Goal: Download file/media

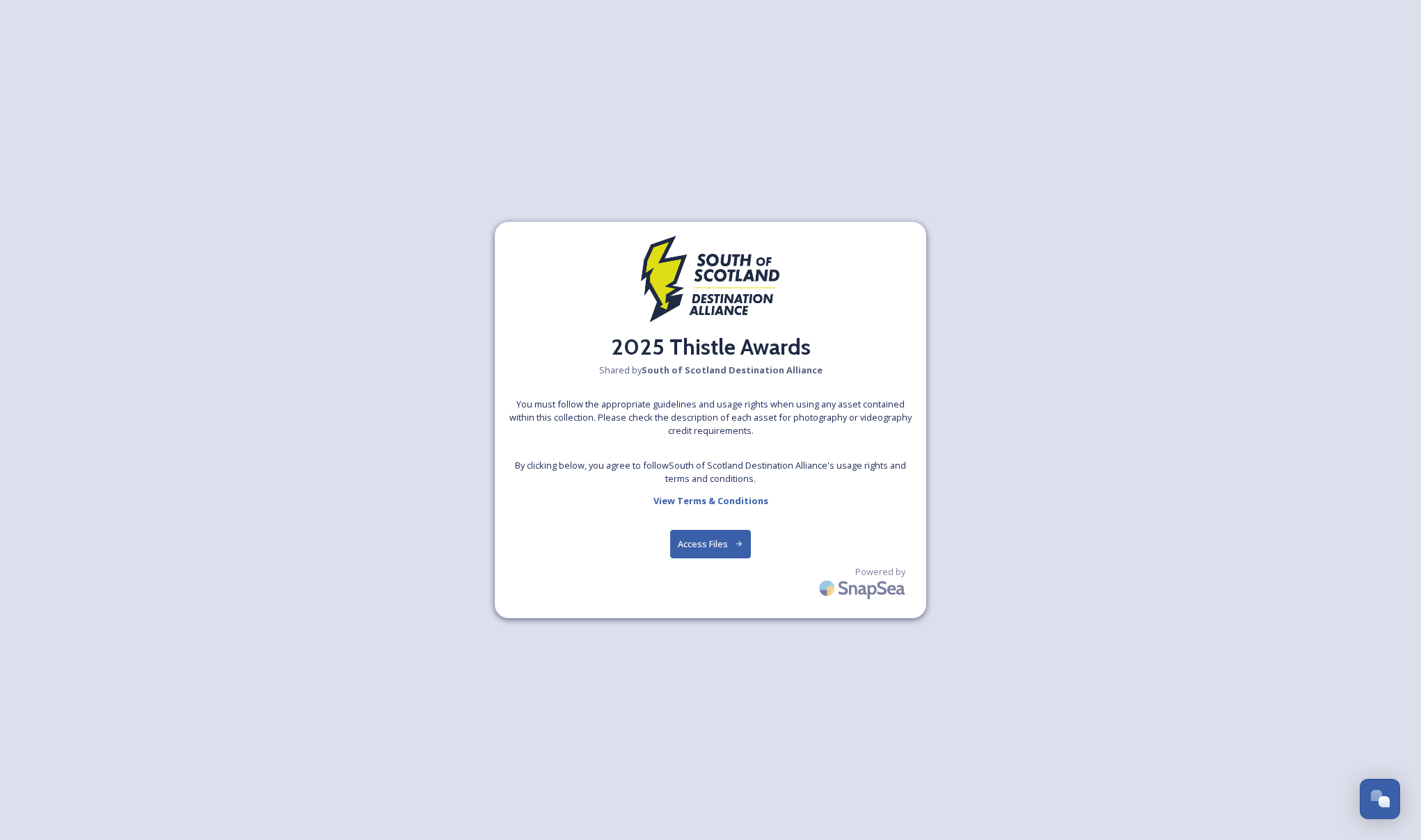
click at [689, 543] on button "Access Files" at bounding box center [710, 544] width 81 height 28
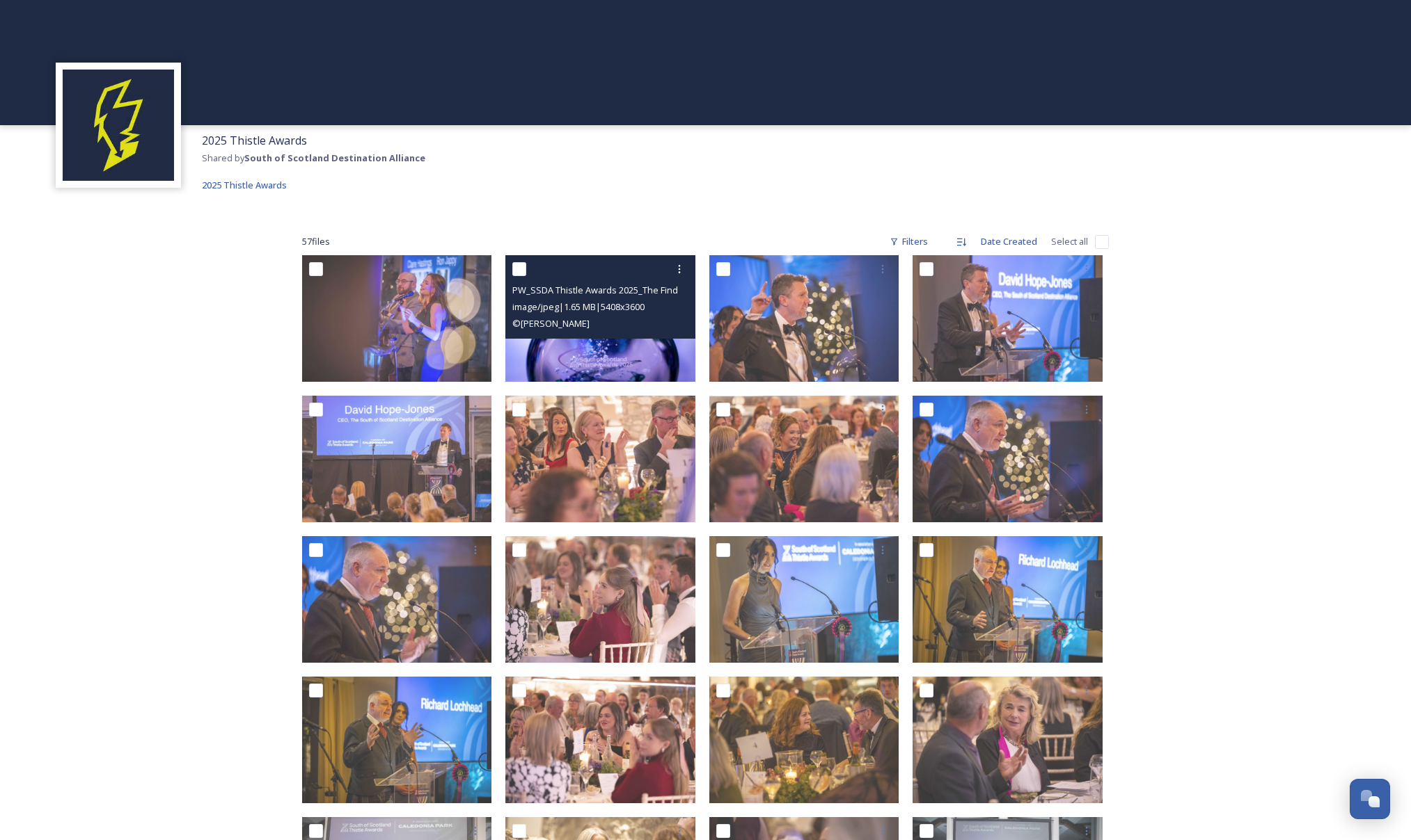
click at [518, 265] on input "checkbox" at bounding box center [519, 269] width 14 height 14
checkbox input "true"
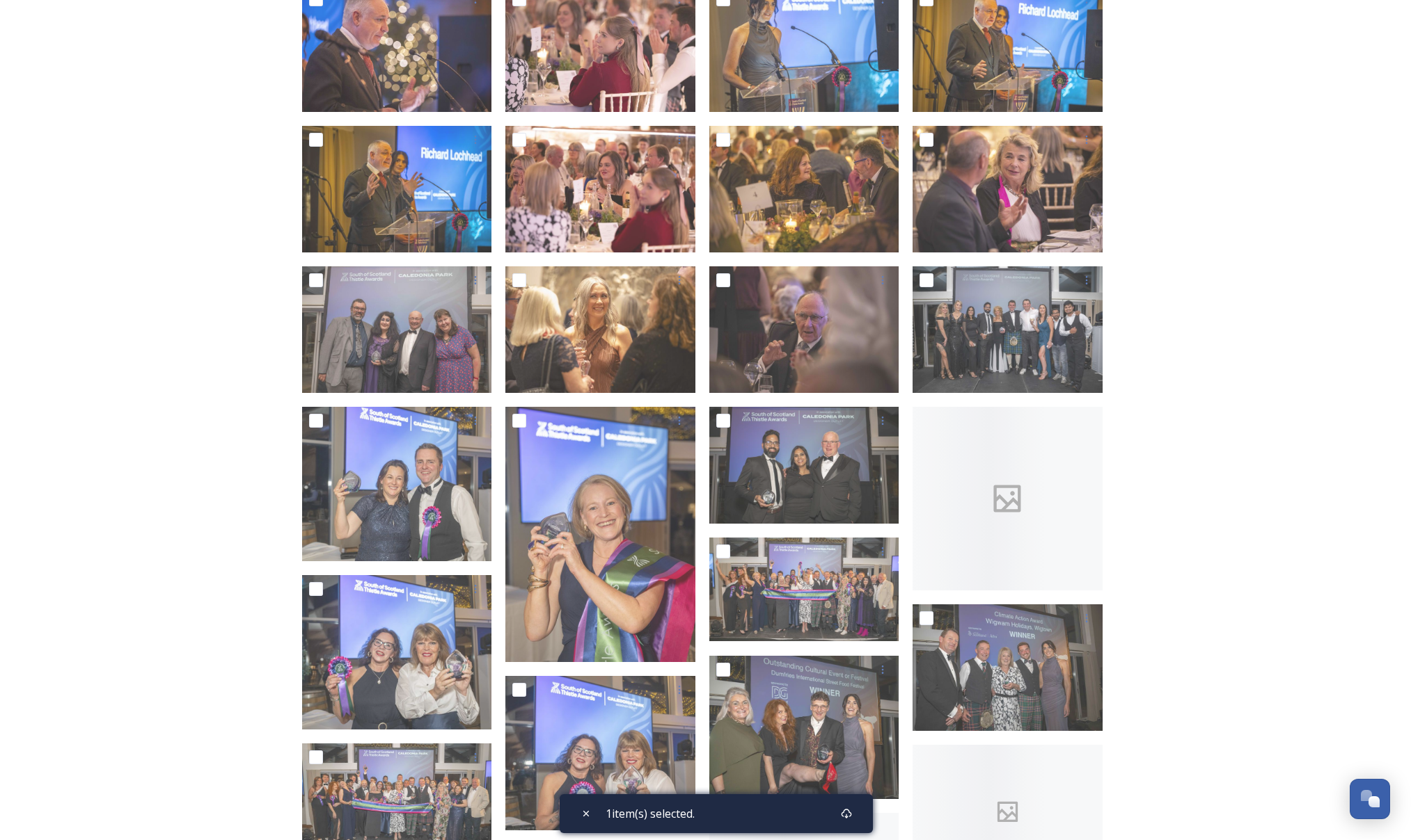
scroll to position [555, 0]
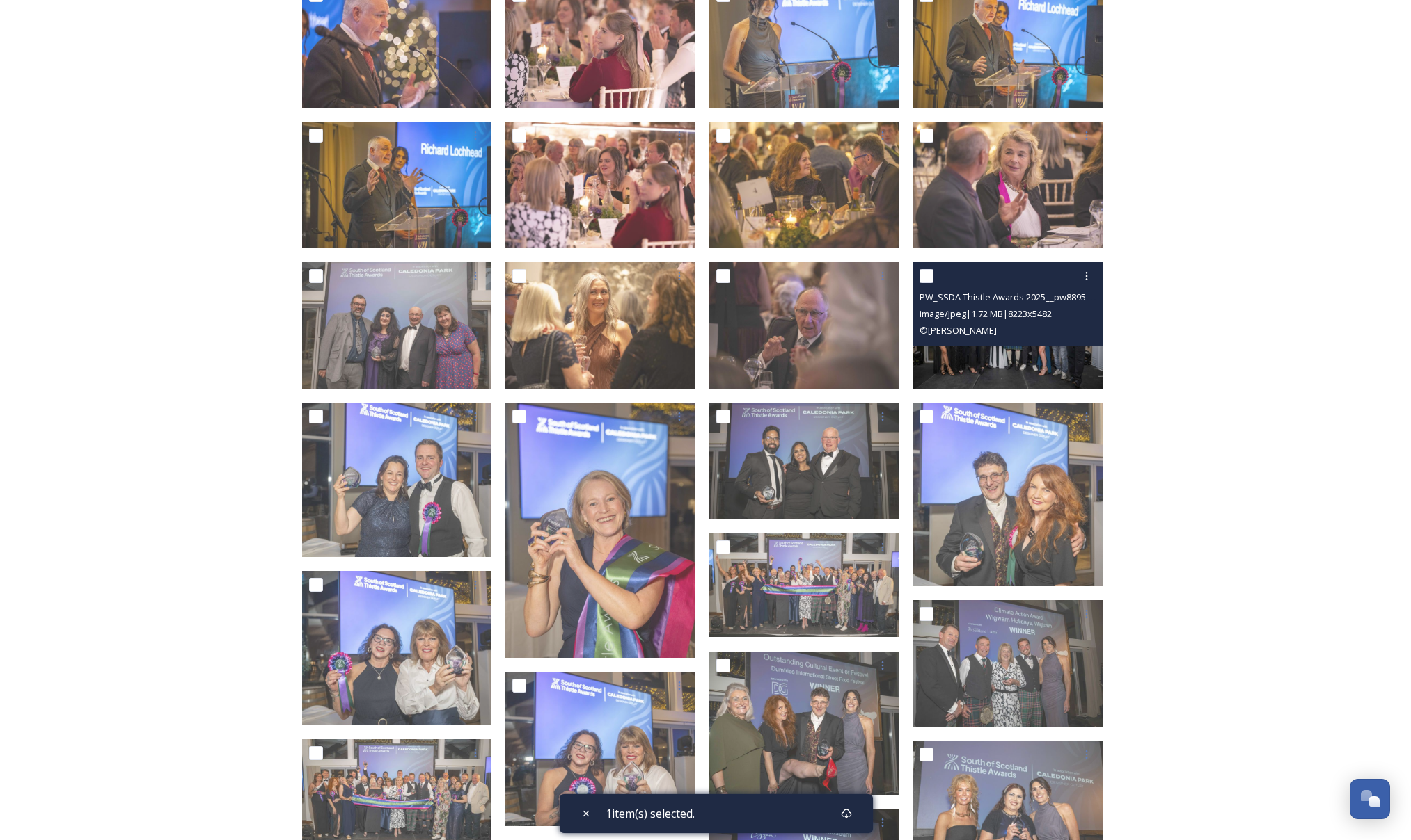
click at [926, 274] on input "checkbox" at bounding box center [926, 276] width 14 height 14
checkbox input "true"
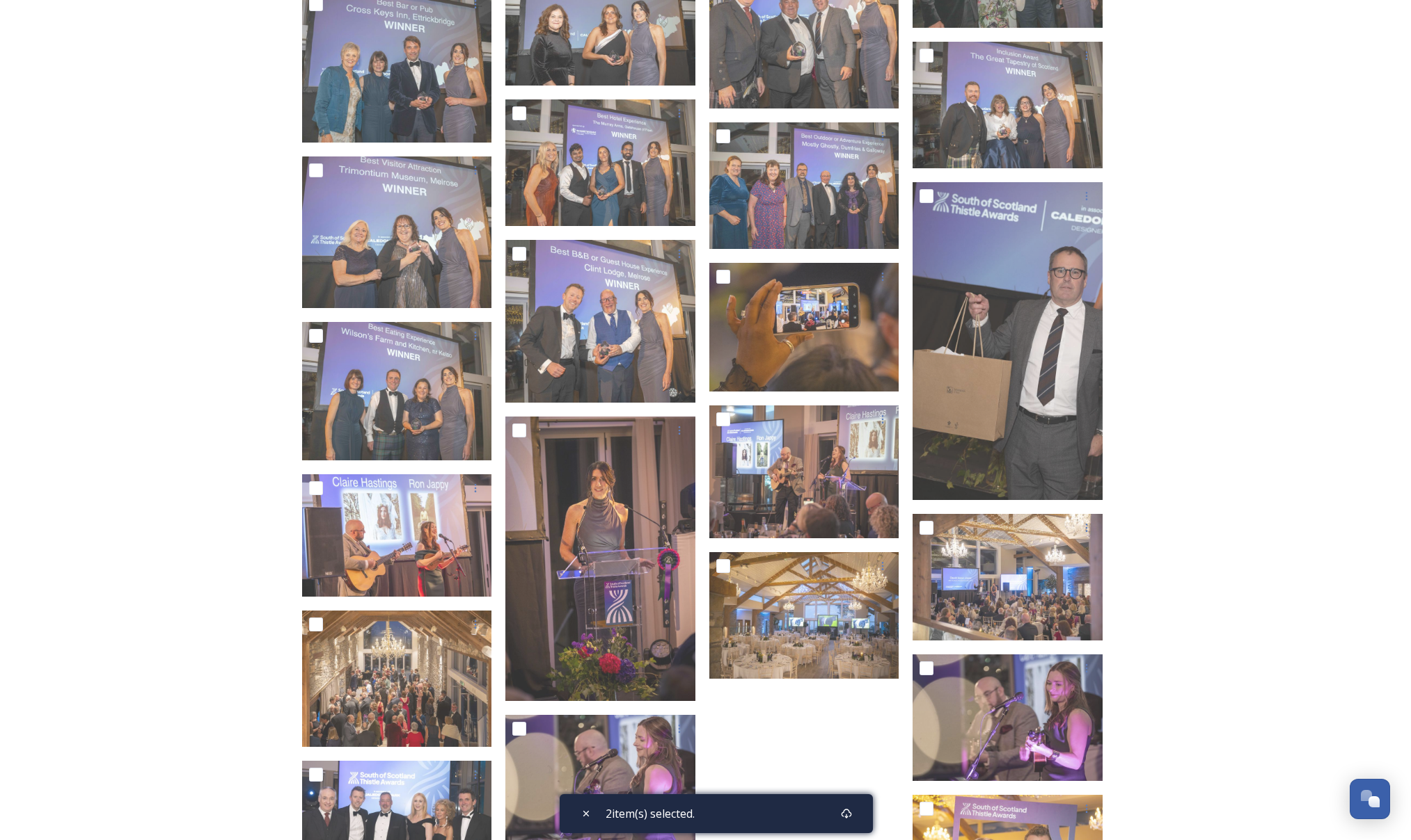
scroll to position [1288, 0]
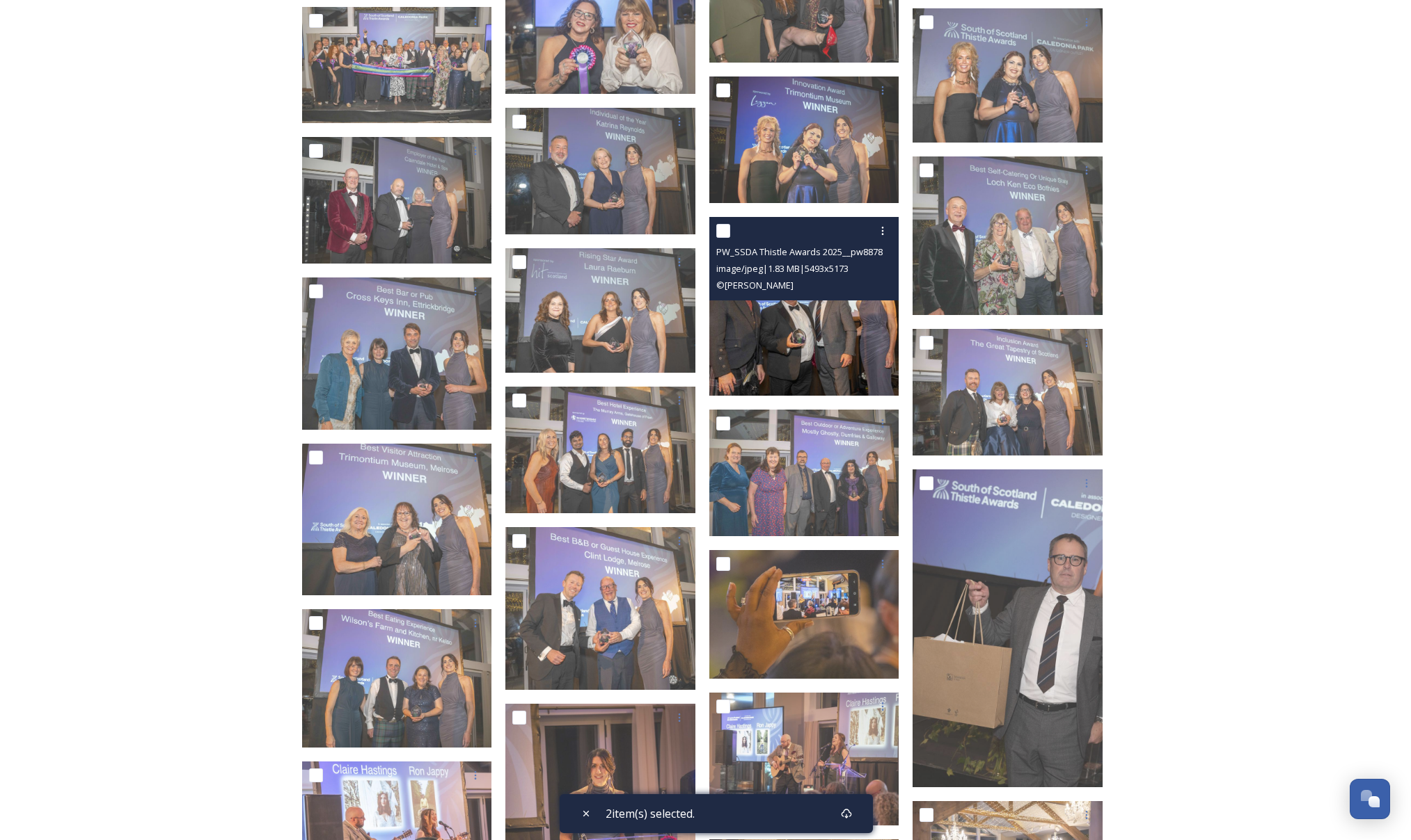
click at [722, 231] on input "checkbox" at bounding box center [723, 231] width 14 height 14
checkbox input "true"
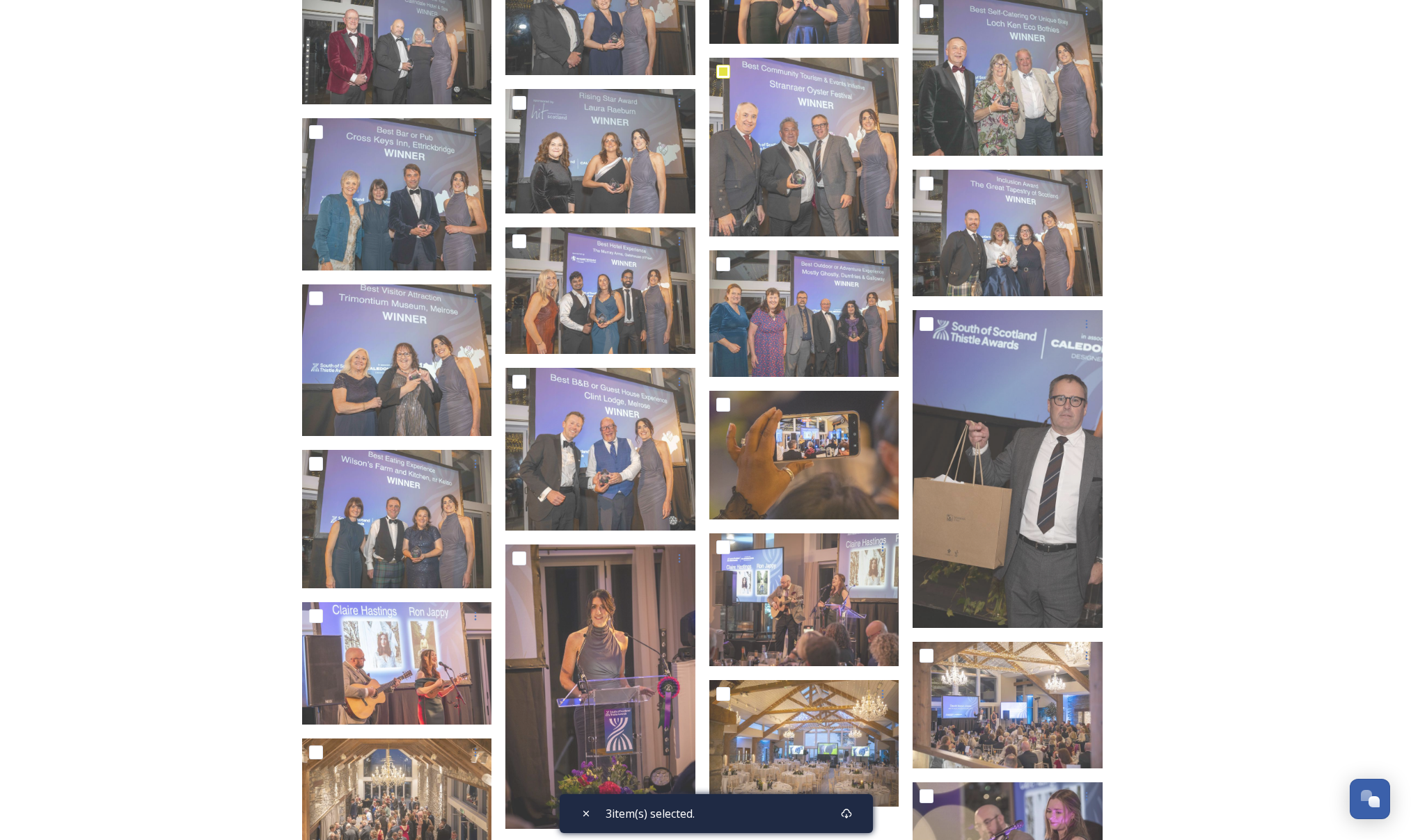
scroll to position [1877, 0]
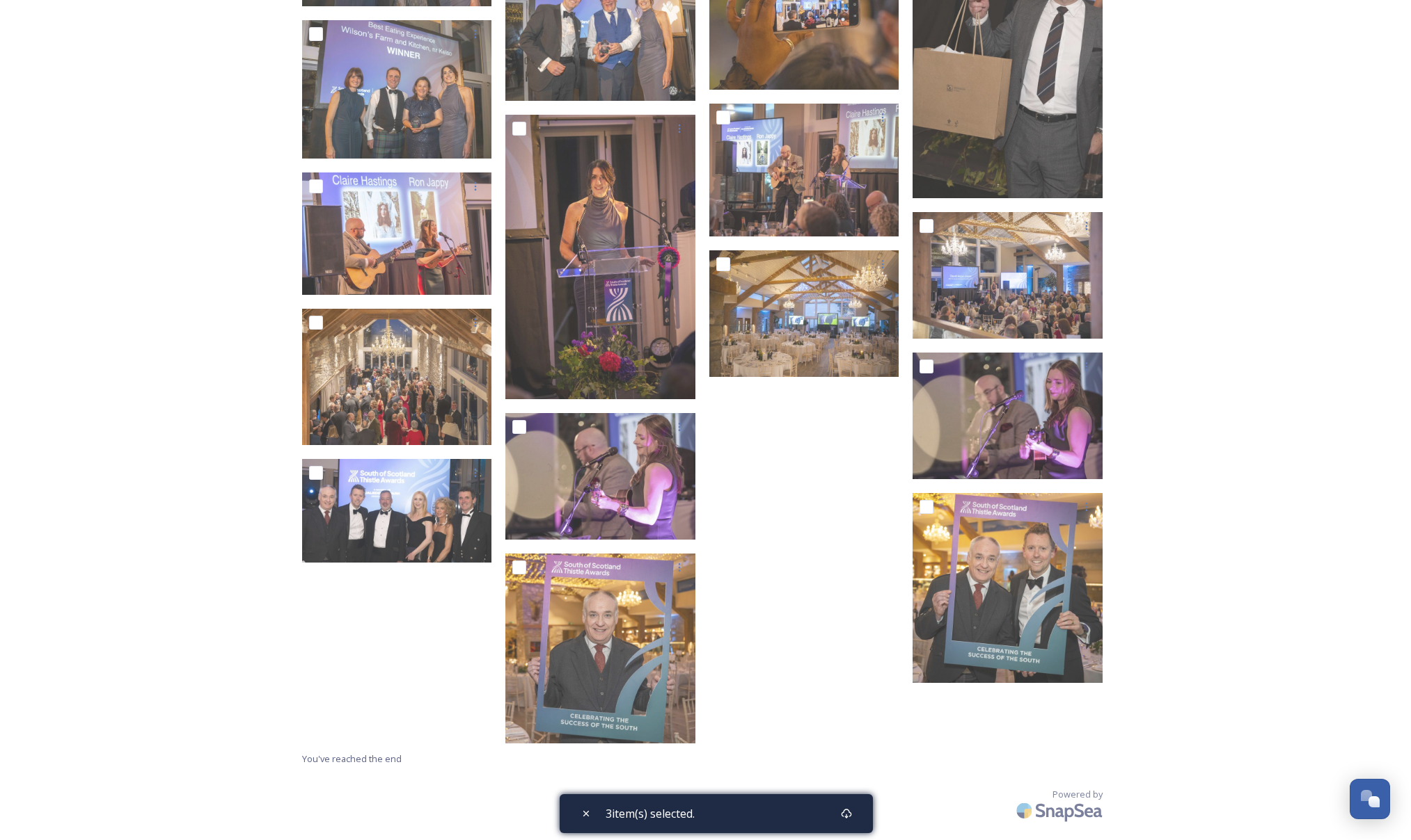
click at [661, 818] on span "3 item(s) selected." at bounding box center [650, 813] width 89 height 16
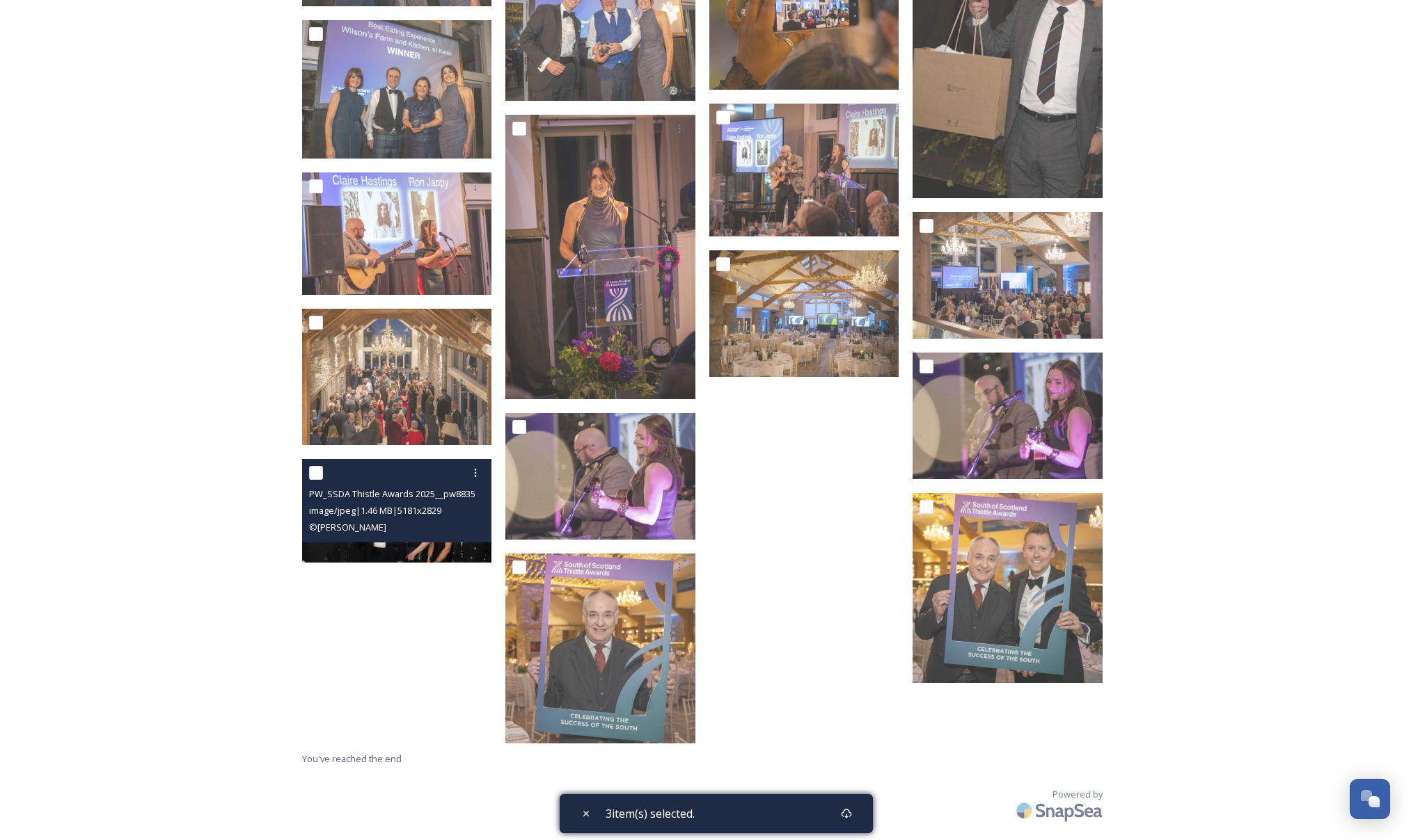
click at [390, 544] on img at bounding box center [398, 510] width 190 height 104
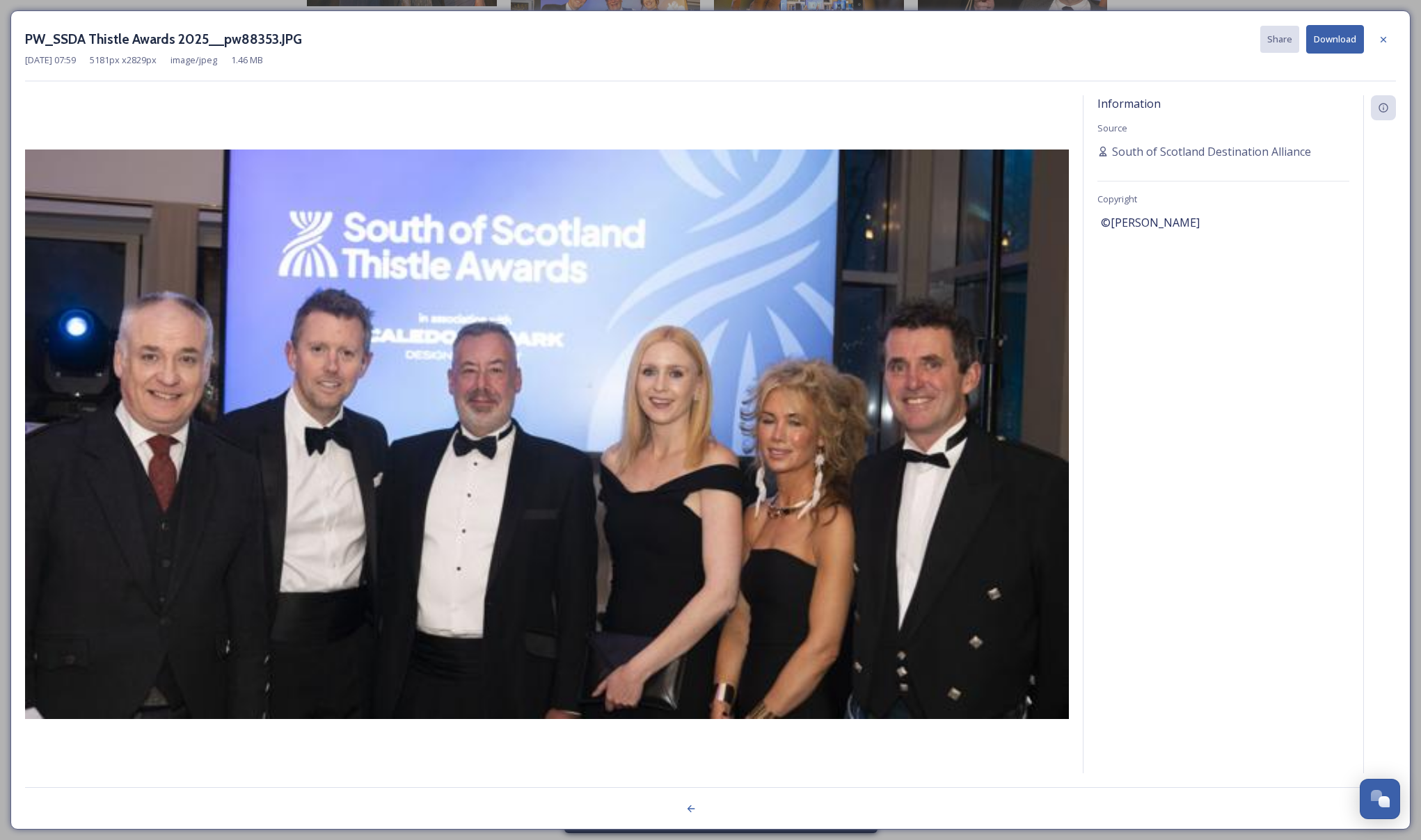
click at [390, 544] on img at bounding box center [546, 434] width 1044 height 569
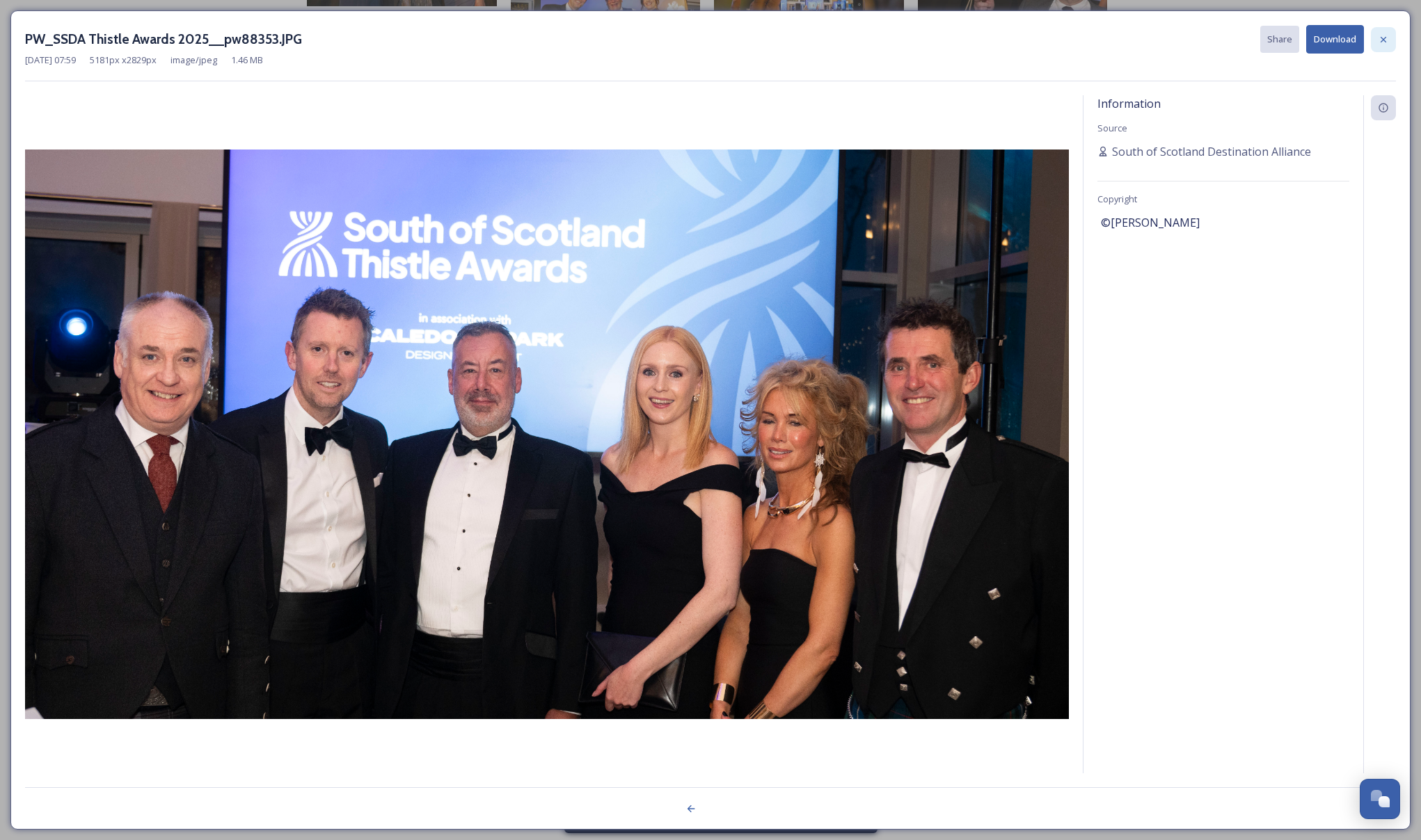
click at [1384, 39] on icon at bounding box center [1383, 39] width 11 height 11
